Goal: Information Seeking & Learning: Learn about a topic

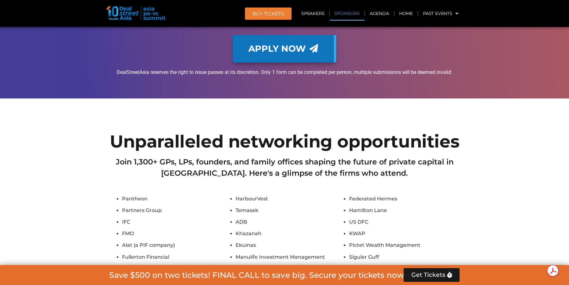
click at [342, 17] on link "Sponsors" at bounding box center [347, 13] width 34 height 14
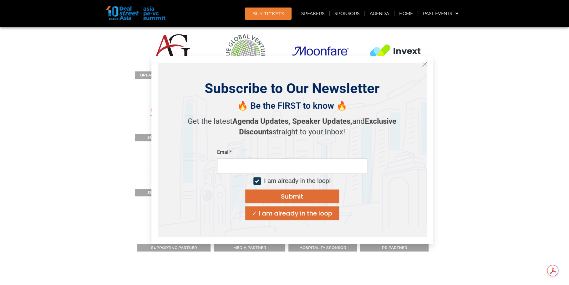
scroll to position [6994, 0]
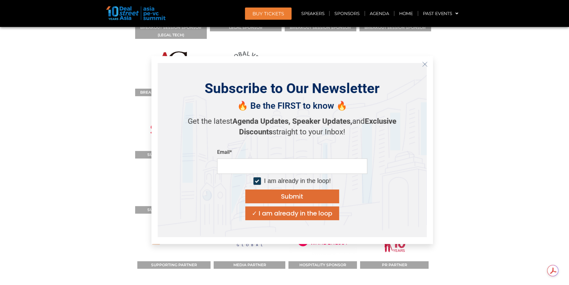
click at [425, 63] on line "Close" at bounding box center [424, 64] width 4 height 4
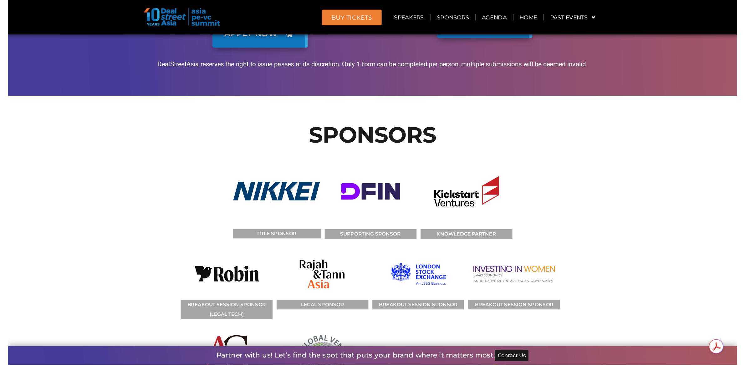
scroll to position [6785, 0]
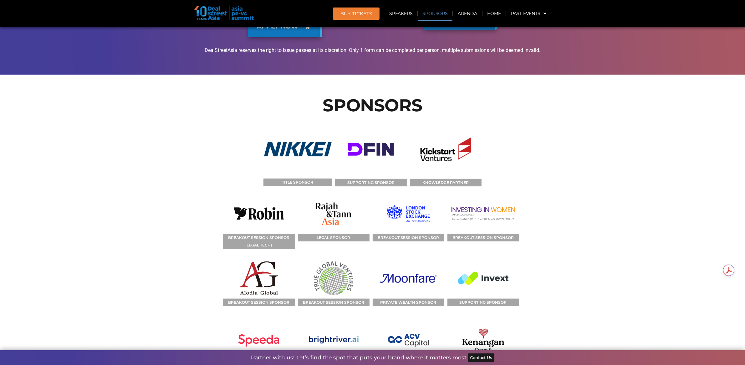
drag, startPoint x: 404, startPoint y: 109, endPoint x: 424, endPoint y: 140, distance: 36.9
click at [414, 234] on figcaption "BREAKOUT SESSION SPONSOR" at bounding box center [409, 238] width 72 height 8
click at [406, 194] on img at bounding box center [408, 214] width 57 height 40
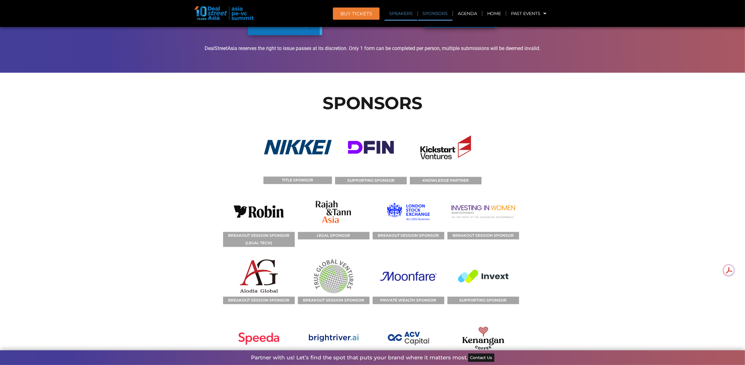
click at [443, 15] on link "Sponsors" at bounding box center [435, 13] width 34 height 14
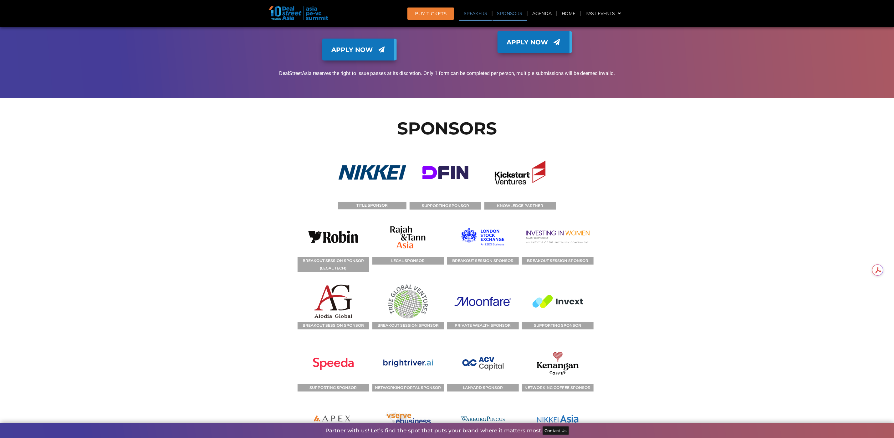
scroll to position [4397, 0]
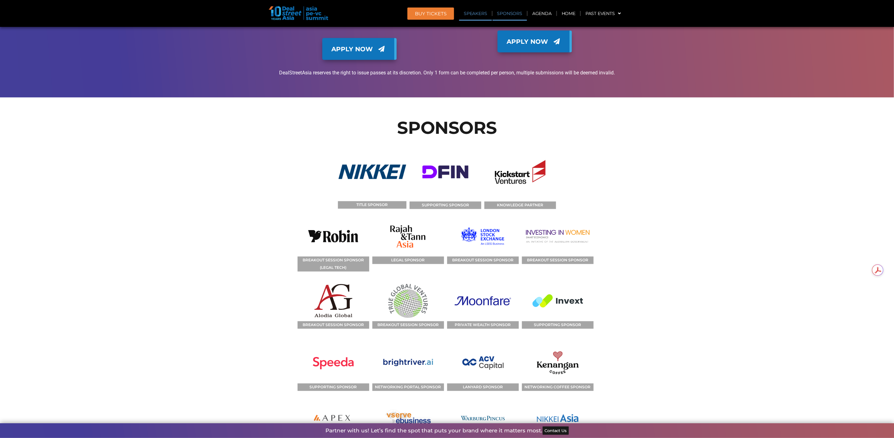
drag, startPoint x: 415, startPoint y: 153, endPoint x: 436, endPoint y: 153, distance: 21.3
click at [437, 257] on figcaption "LEGAL SPONSOR" at bounding box center [408, 261] width 72 height 8
click at [421, 257] on figcaption "LEGAL SPONSOR" at bounding box center [408, 261] width 72 height 8
click at [647, 113] on section "SPONSORS TITLE SPONSOR SUPPORTING SPONSOR KNOWLEDGE PARTNER BREAKOUT SESSION SP…" at bounding box center [447, 334] width 894 height 472
